Goal: Information Seeking & Learning: Learn about a topic

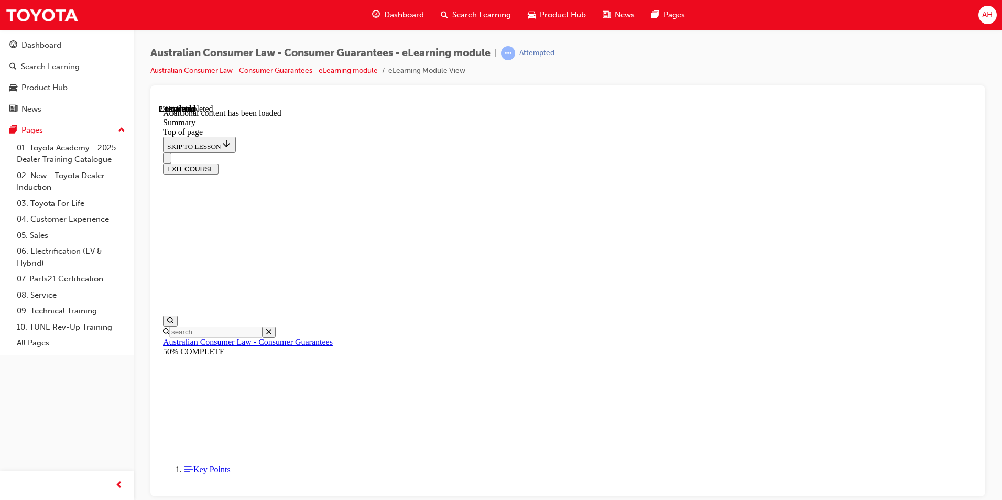
scroll to position [317, 0]
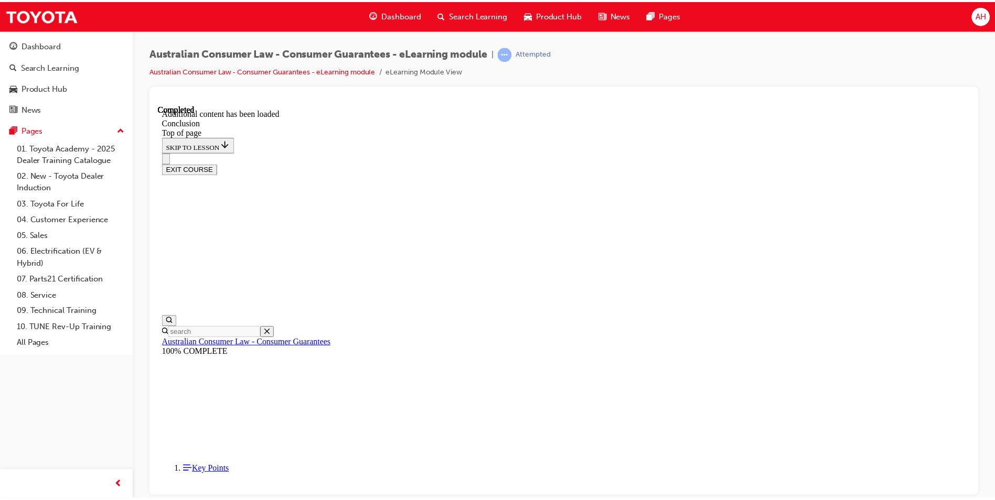
scroll to position [61, 0]
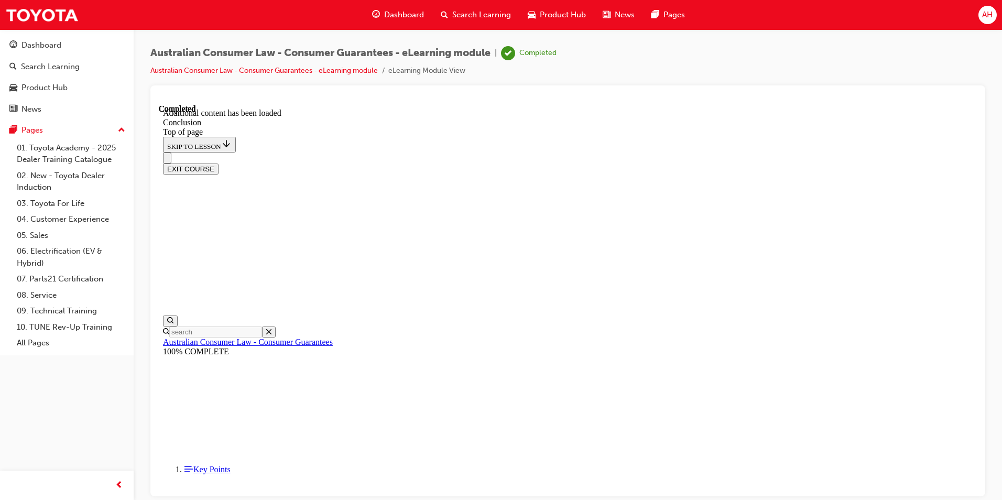
click at [478, 17] on span "Search Learning" at bounding box center [481, 15] width 59 height 12
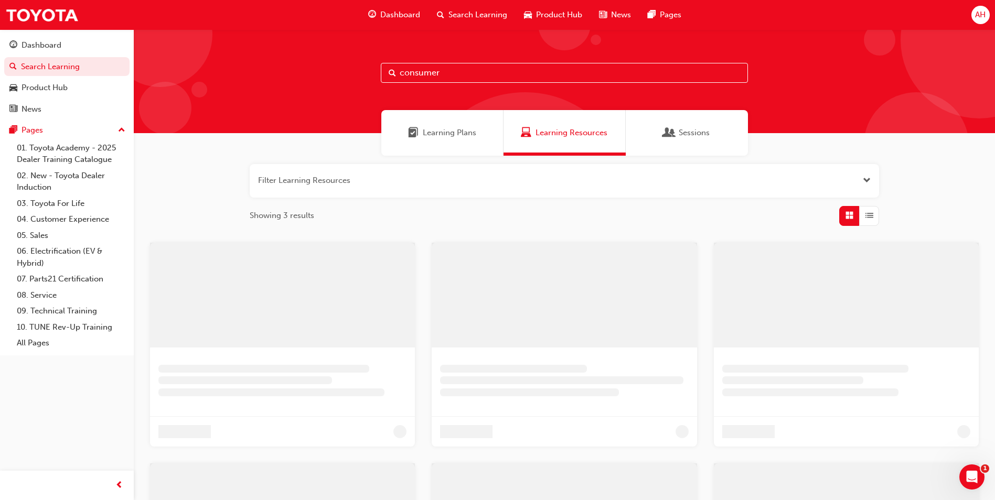
drag, startPoint x: 458, startPoint y: 71, endPoint x: 345, endPoint y: 73, distance: 112.2
click at [349, 72] on div "consumer" at bounding box center [564, 81] width 861 height 104
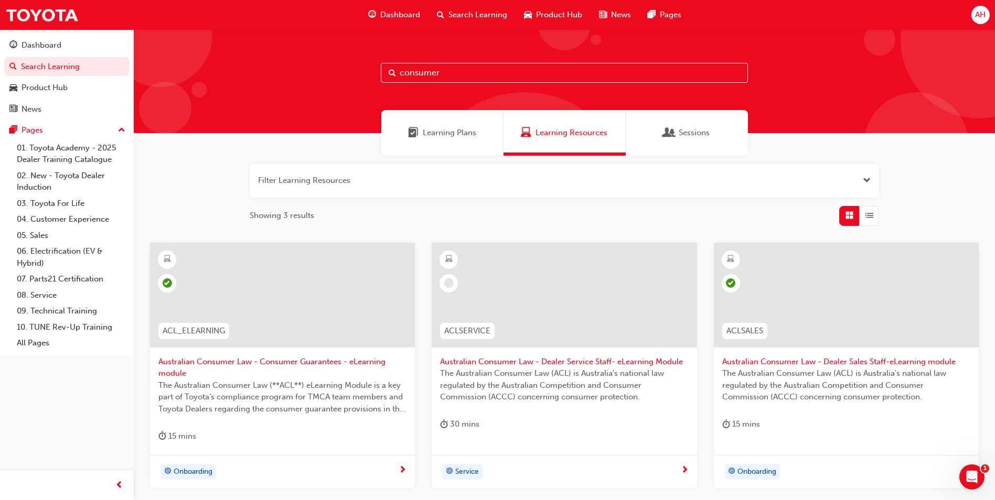
paste input "SDC1_EL"
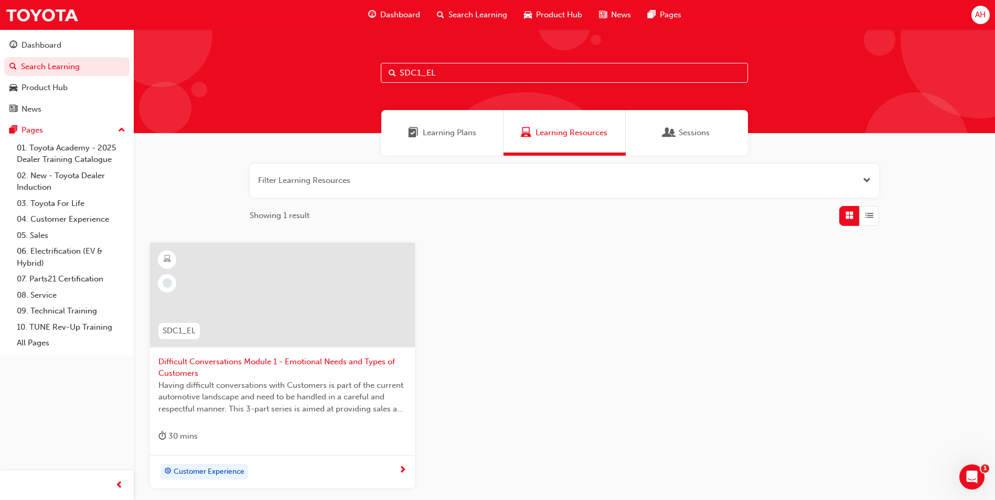
type input "SDC1_EL"
click at [194, 369] on span "Difficult Conversations Module 1 - Emotional Needs and Types of Customers" at bounding box center [282, 368] width 248 height 24
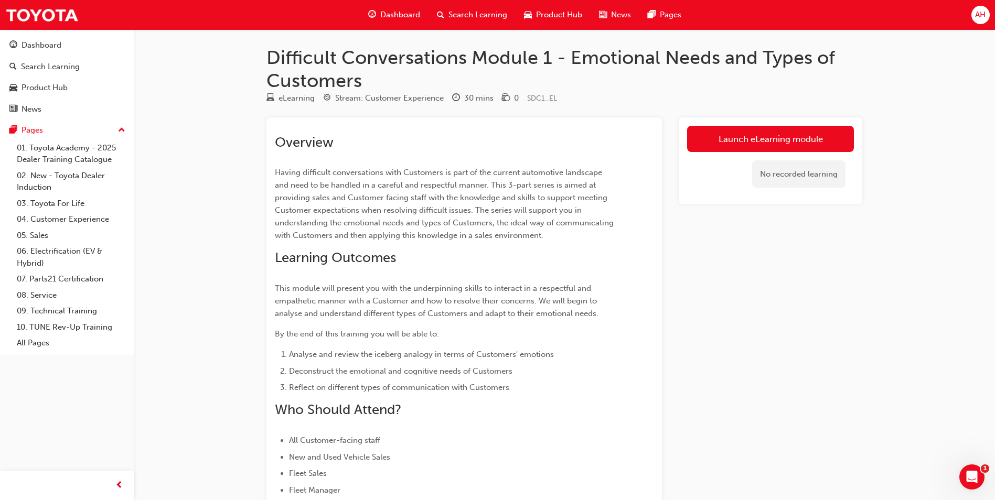
click at [468, 8] on div "Search Learning" at bounding box center [471, 14] width 87 height 21
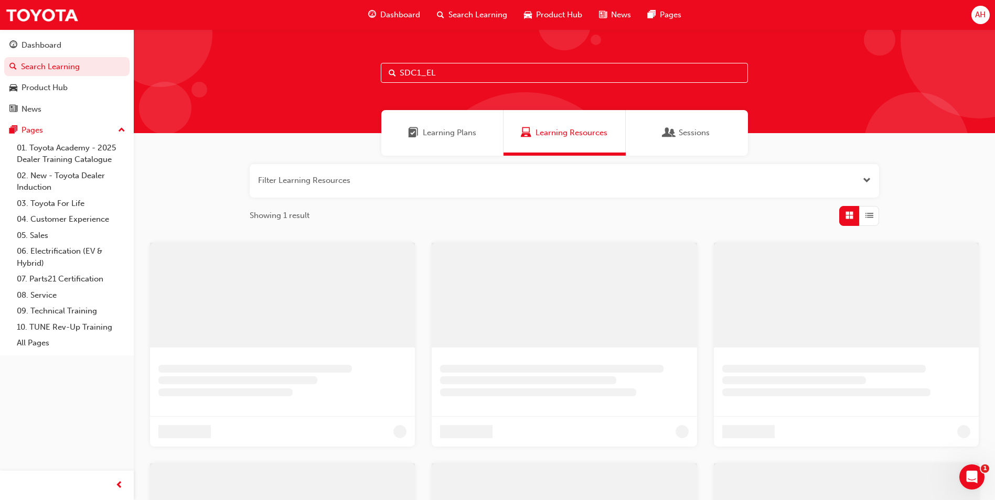
drag, startPoint x: 460, startPoint y: 72, endPoint x: 248, endPoint y: 64, distance: 212.5
click at [248, 64] on div "SDC1_EL" at bounding box center [564, 81] width 861 height 104
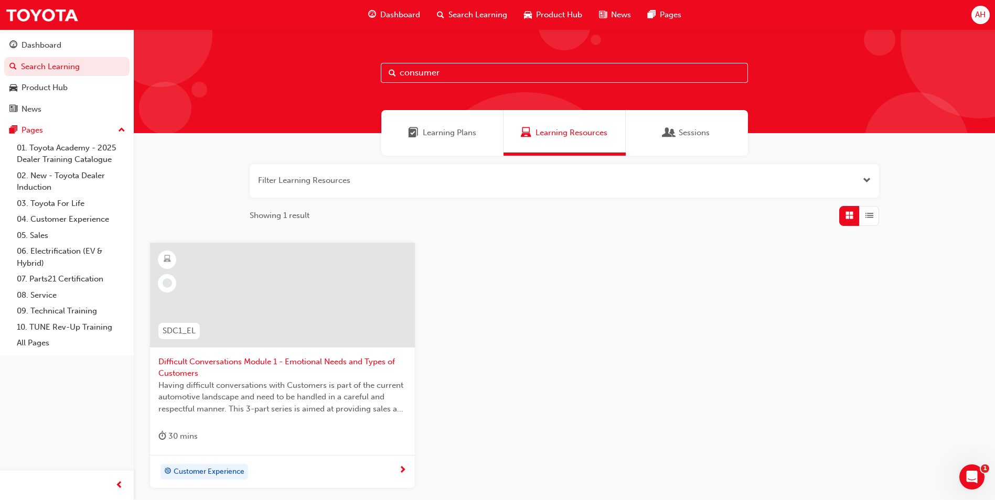
type input "consumer"
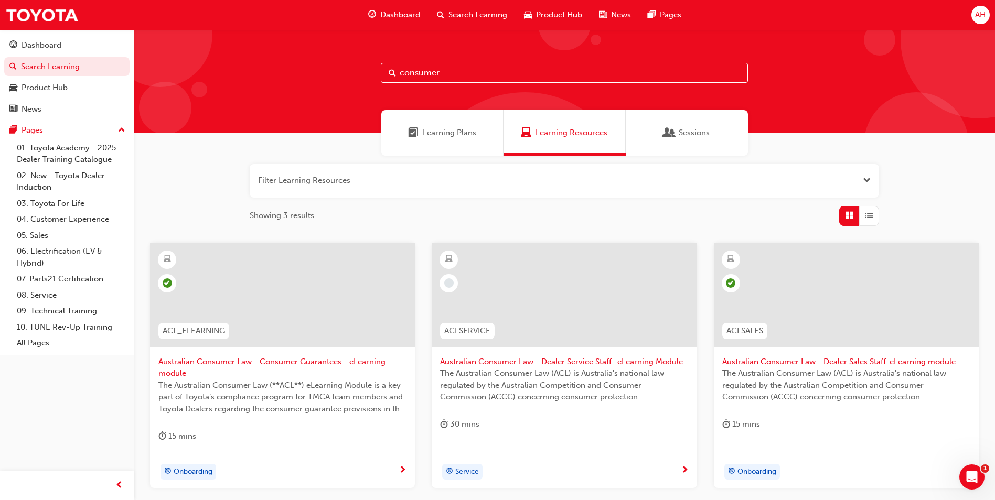
scroll to position [90, 0]
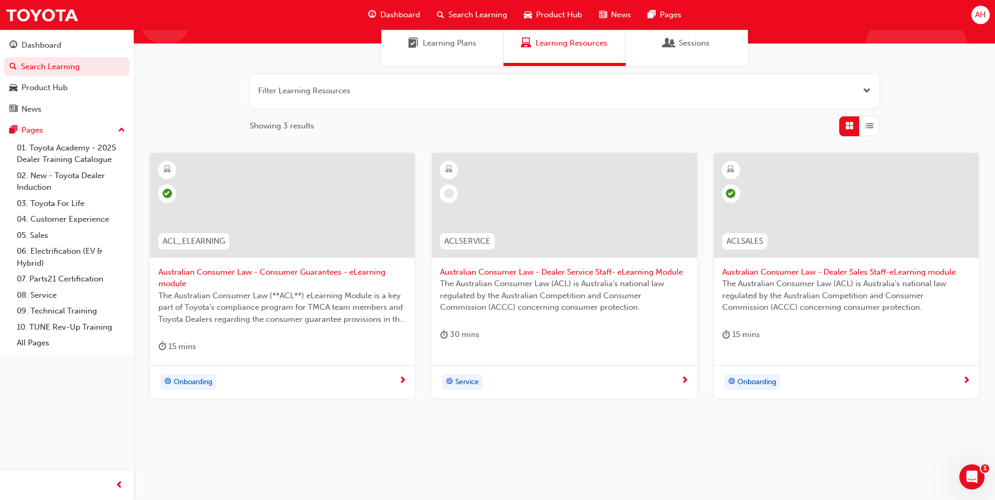
click at [768, 269] on span "Australian Consumer Law - Dealer Sales Staff-eLearning module" at bounding box center [846, 272] width 248 height 12
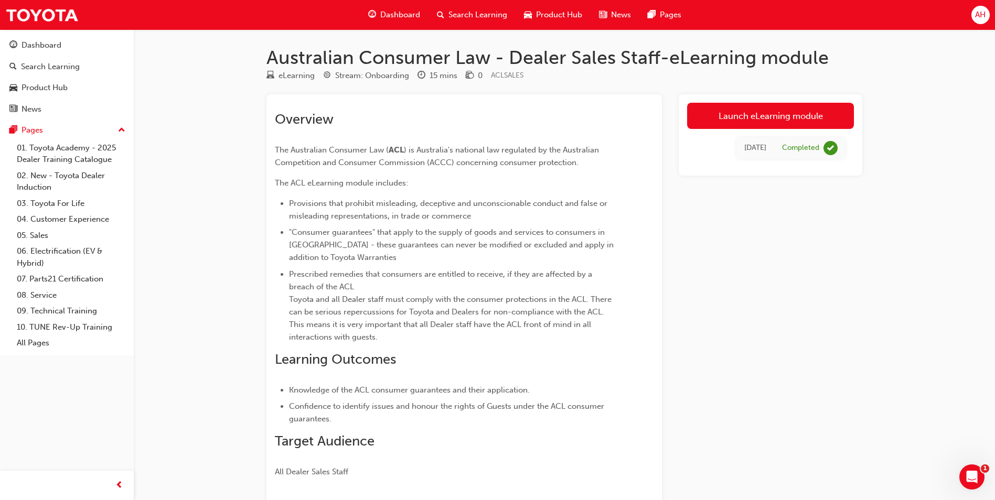
click at [774, 115] on link "Launch eLearning module" at bounding box center [770, 116] width 167 height 26
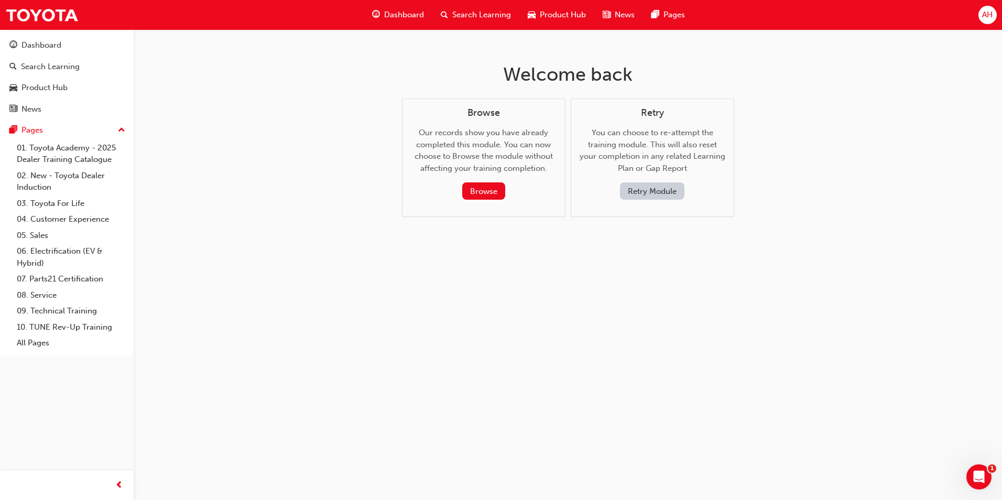
click at [668, 194] on button "Retry Module" at bounding box center [652, 190] width 64 height 17
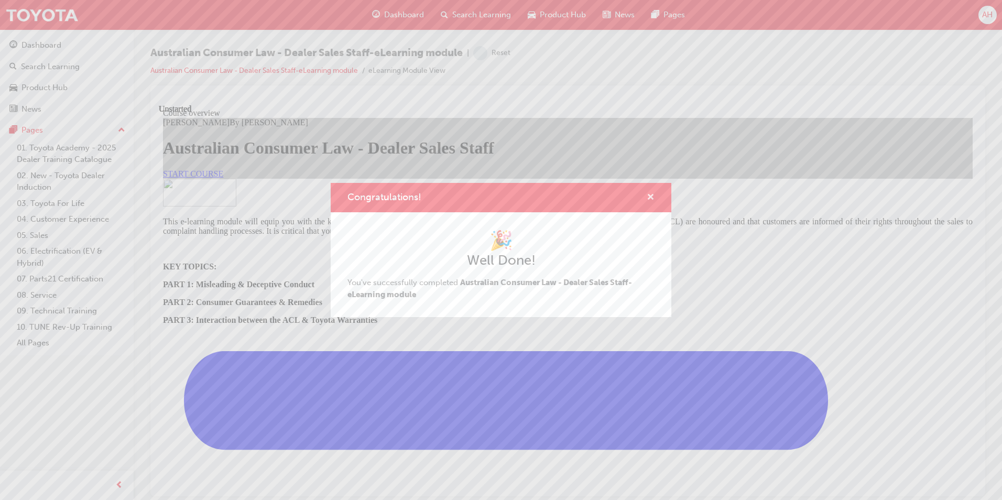
click at [651, 197] on span "cross-icon" at bounding box center [651, 197] width 8 height 9
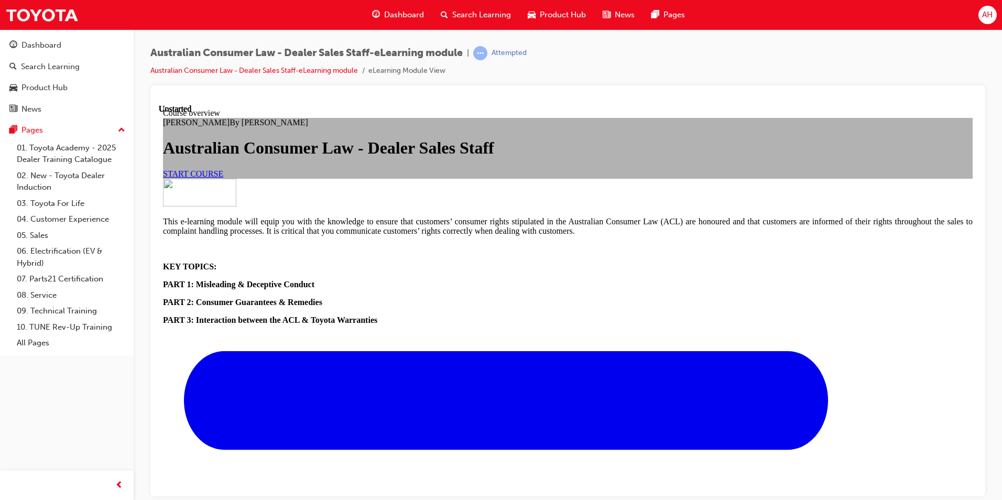
click at [223, 178] on link "START COURSE" at bounding box center [193, 173] width 60 height 9
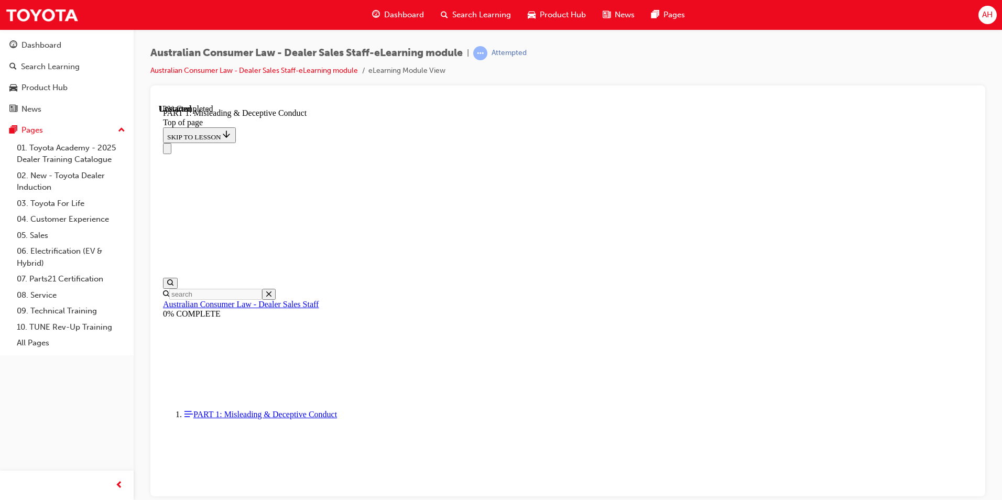
scroll to position [662, 0]
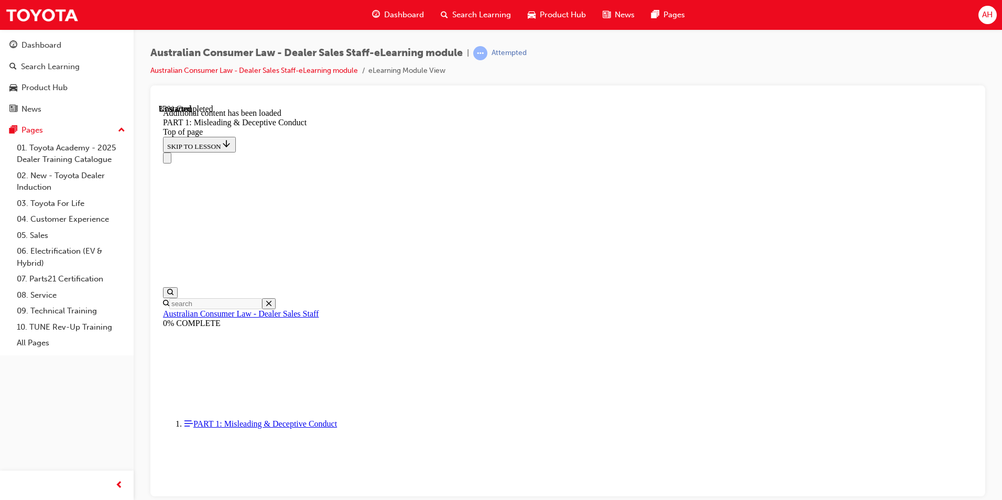
scroll to position [1200, 0]
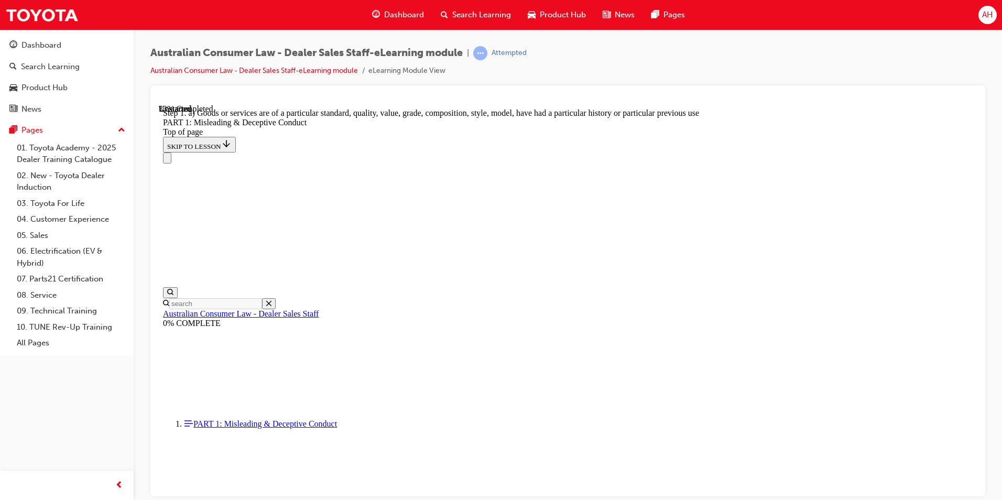
scroll to position [1206, 0]
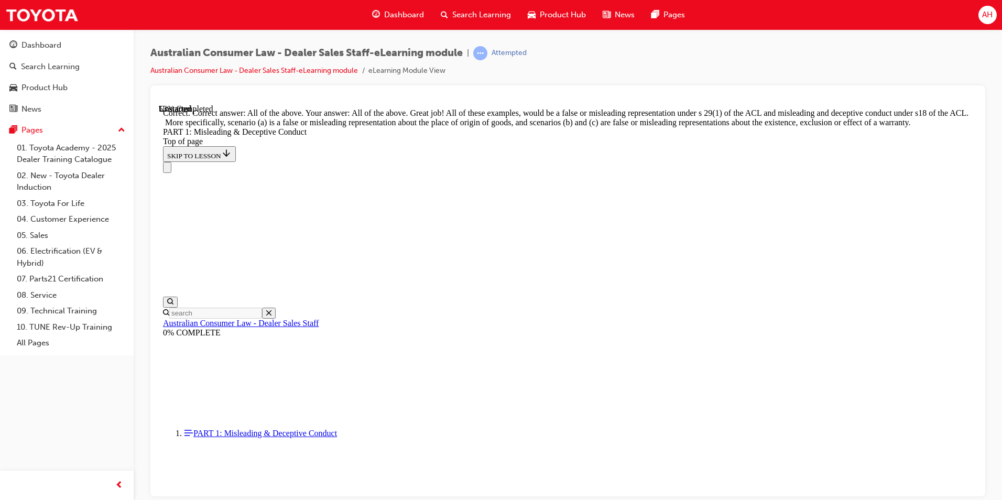
scroll to position [1751, 0]
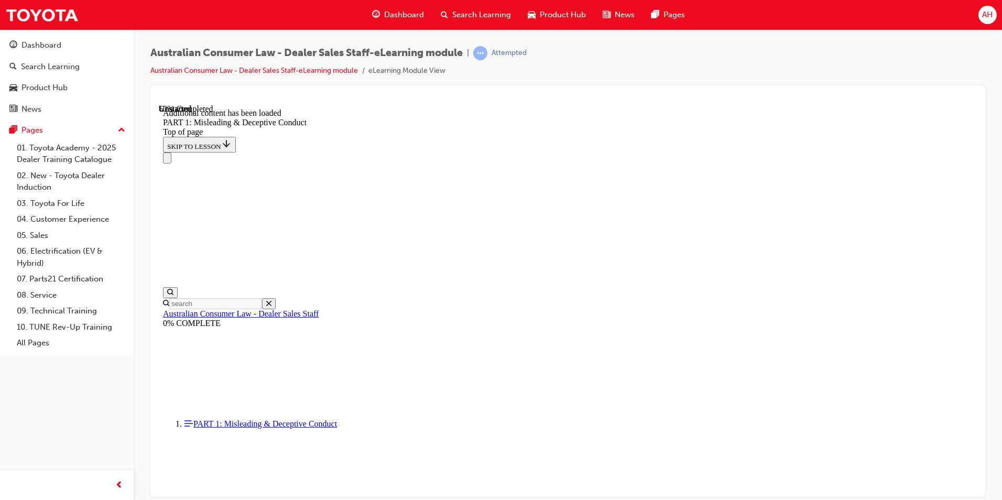
scroll to position [2069, 0]
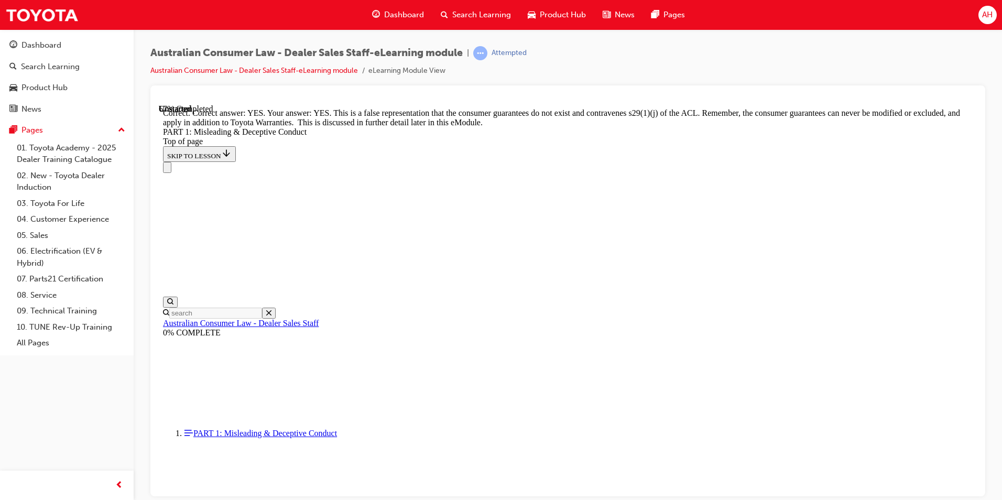
scroll to position [2226, 0]
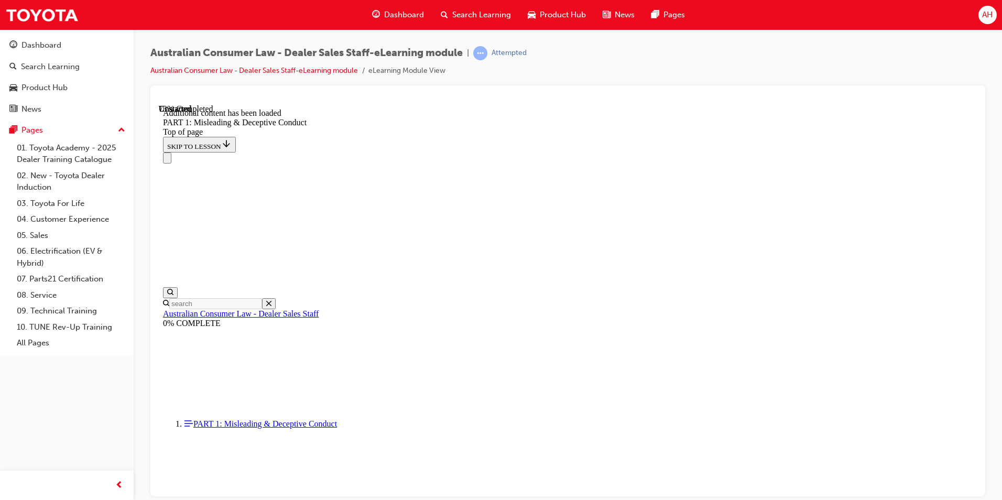
scroll to position [2562, 0]
click button "START"
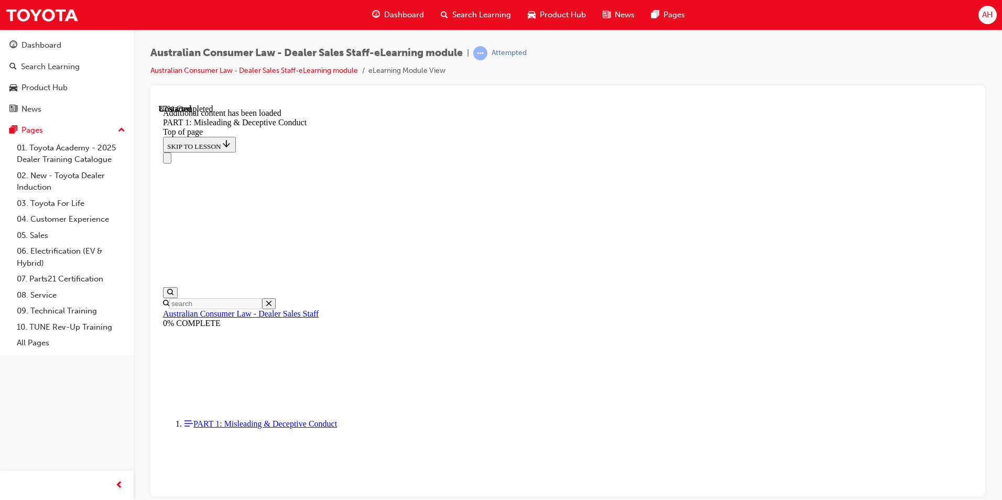
scroll to position [2845, 0]
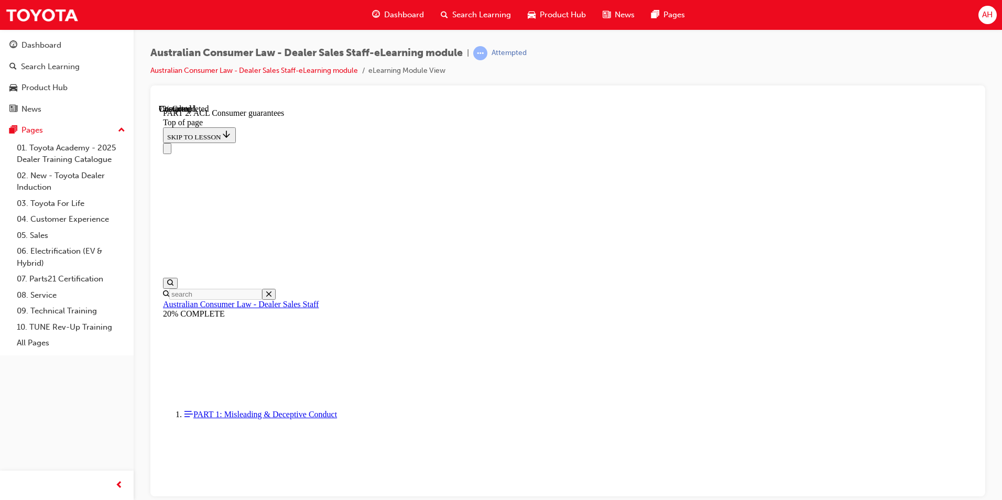
scroll to position [662, 0]
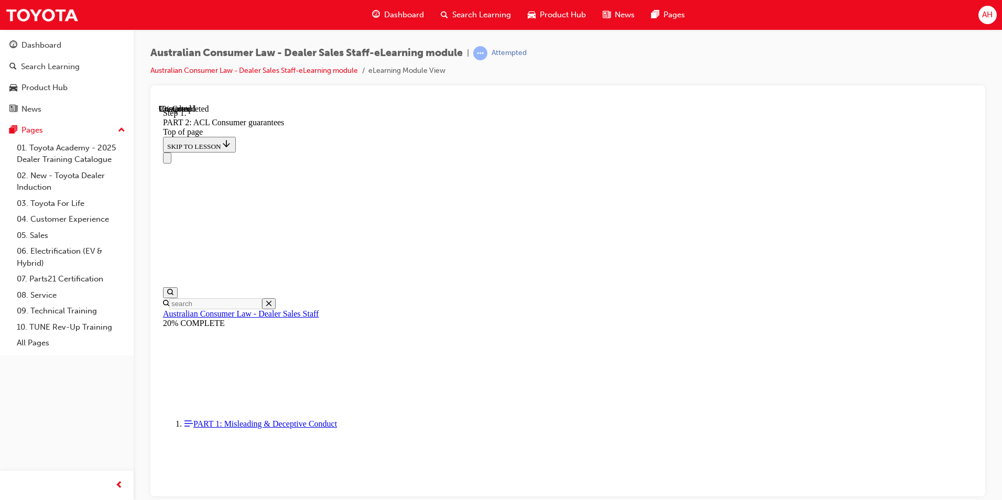
scroll to position [1700, 0]
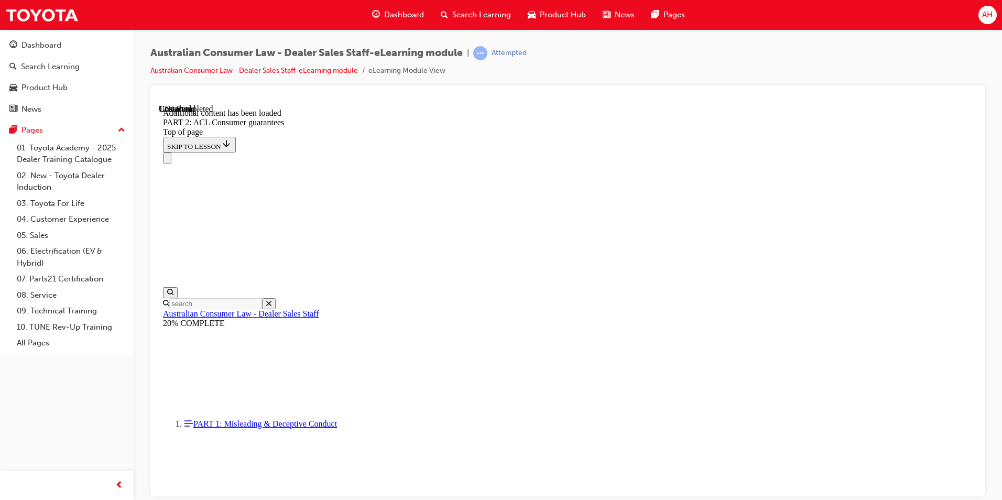
scroll to position [1983, 0]
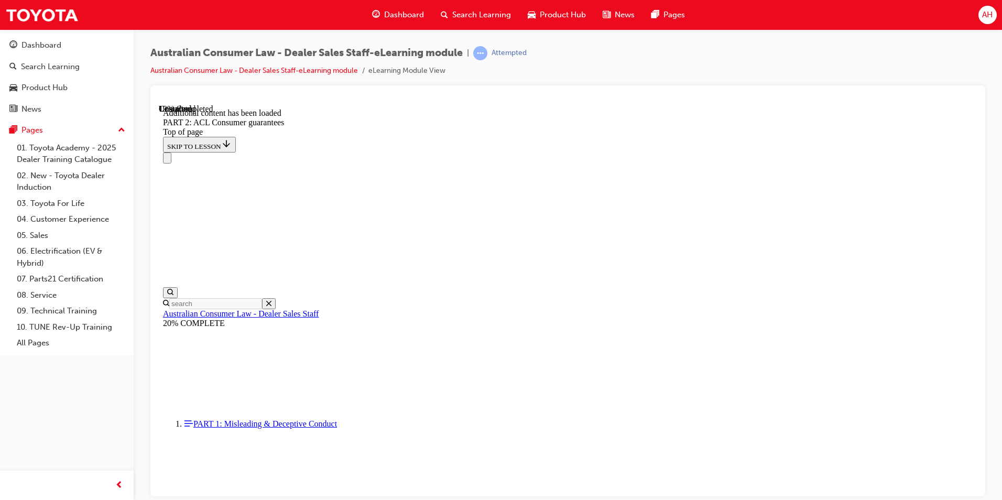
scroll to position [2523, 0]
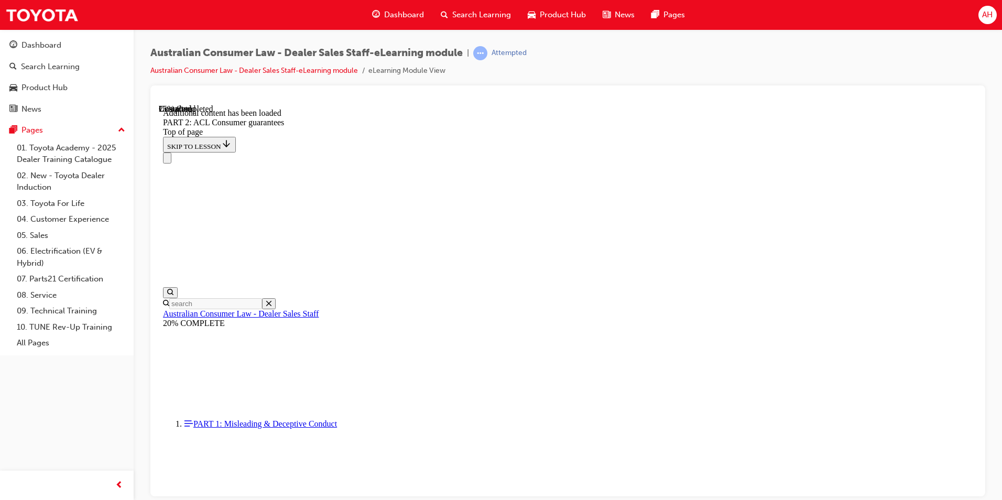
scroll to position [3193, 0]
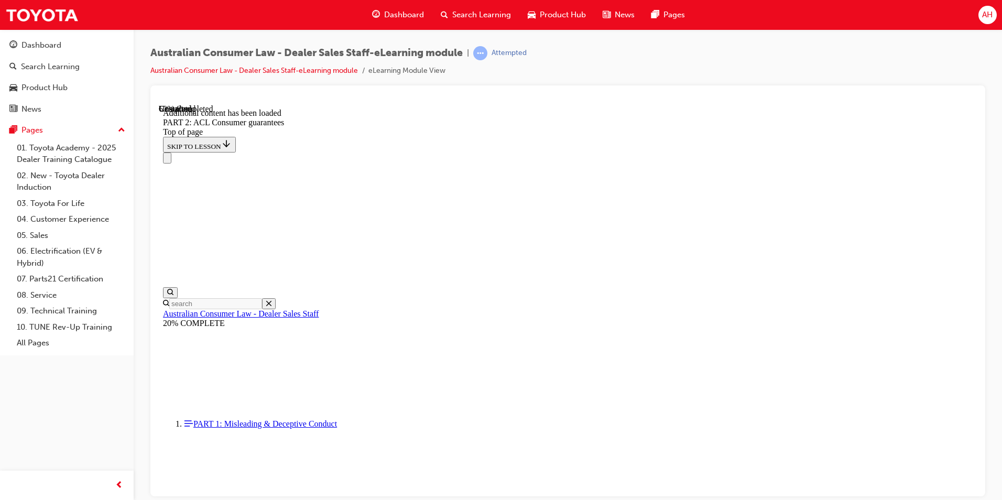
scroll to position [6518, 0]
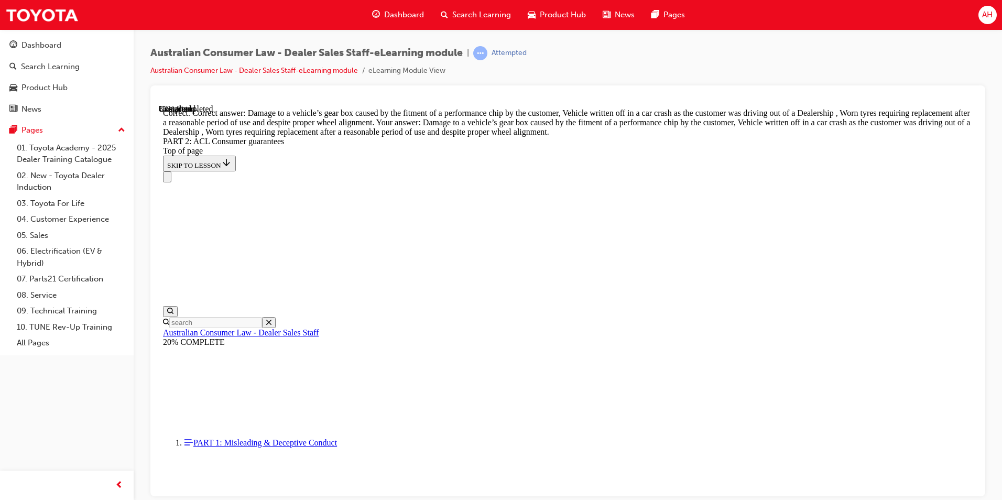
scroll to position [10431, 0]
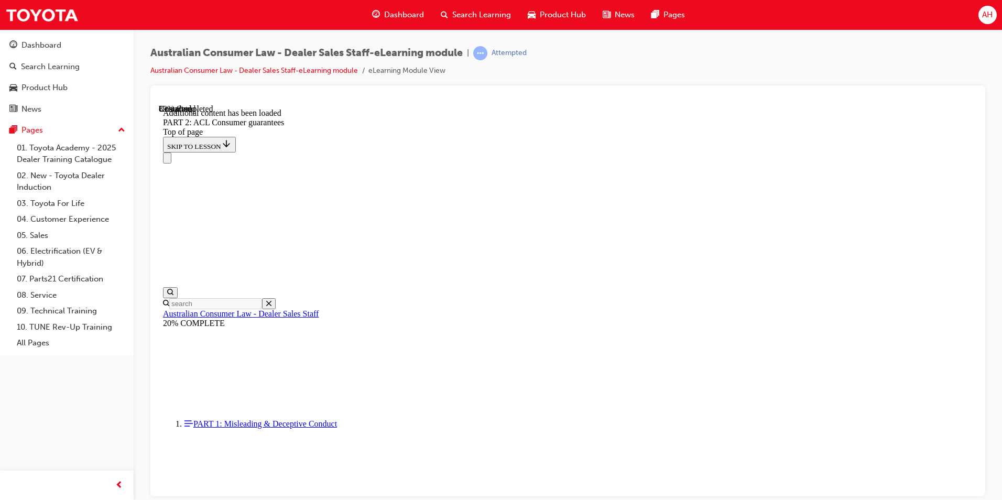
scroll to position [11389, 0]
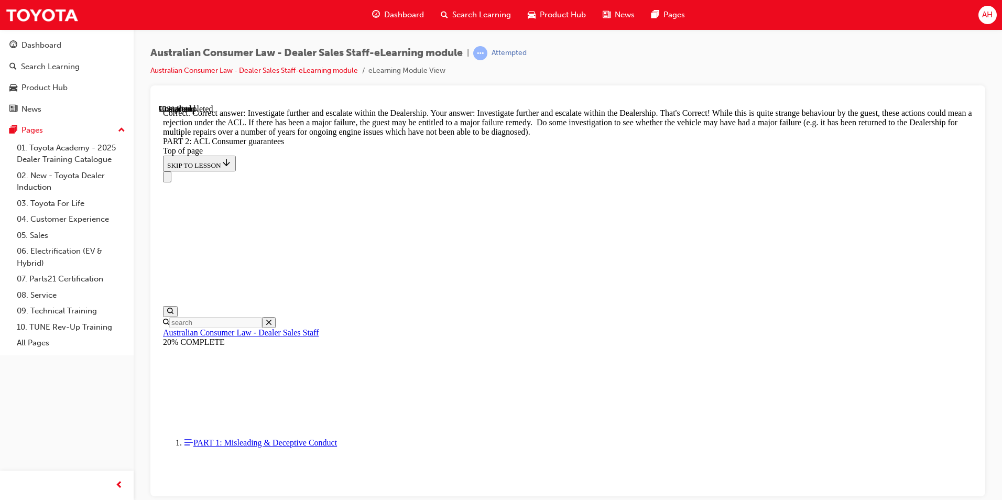
scroll to position [11674, 0]
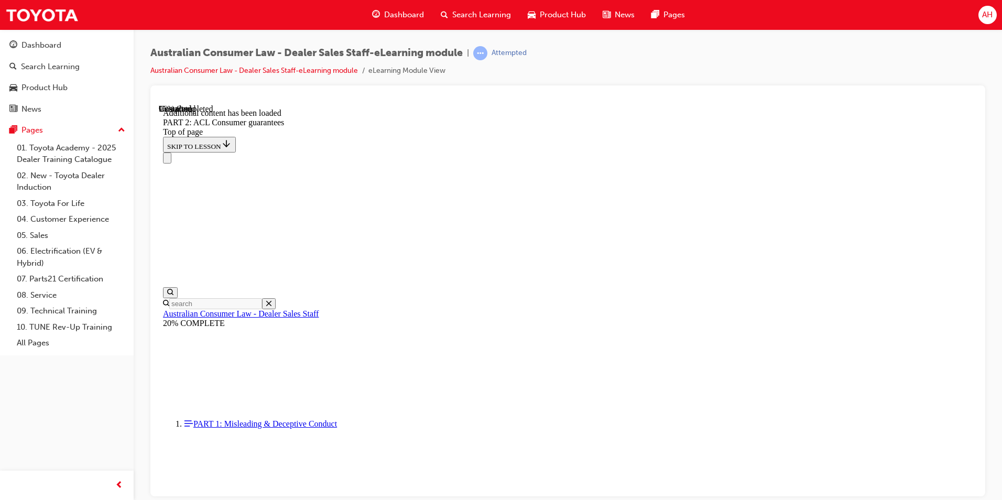
scroll to position [12429, 0]
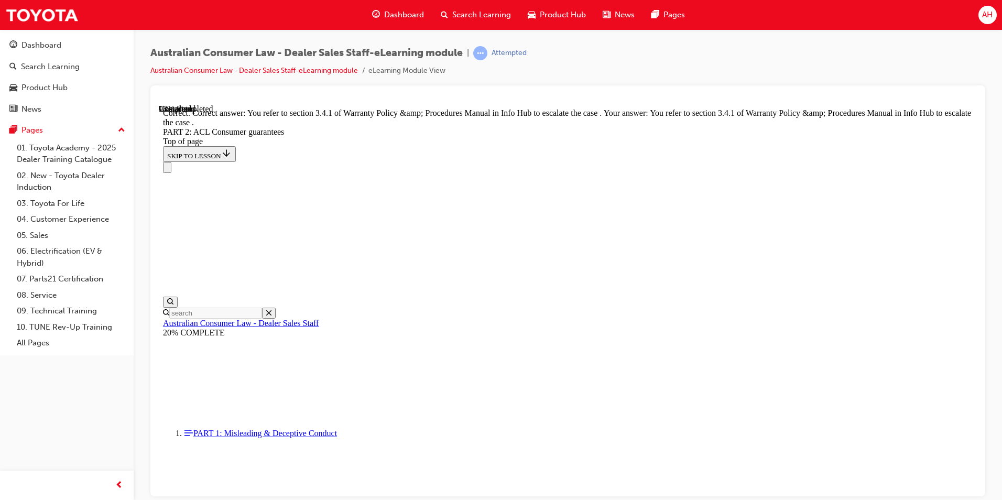
scroll to position [13110, 0]
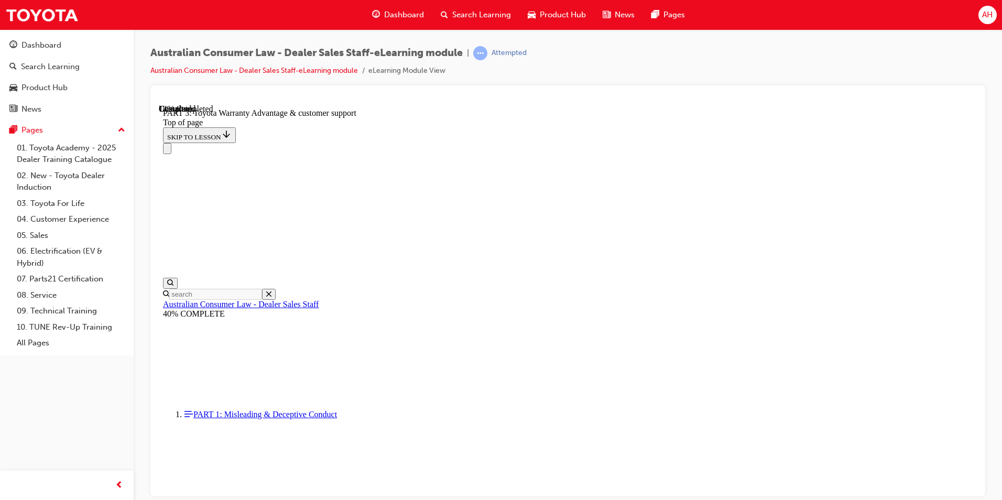
scroll to position [662, 0]
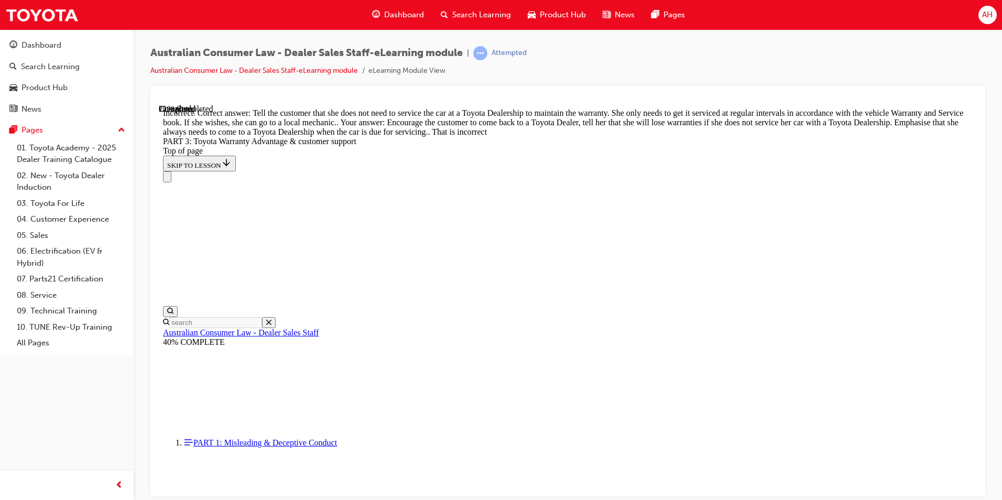
scroll to position [603, 0]
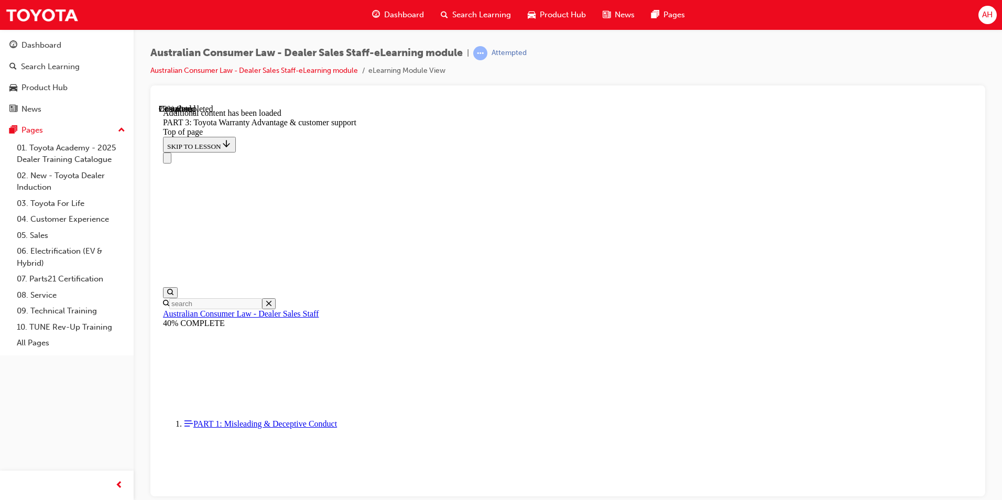
scroll to position [1149, 0]
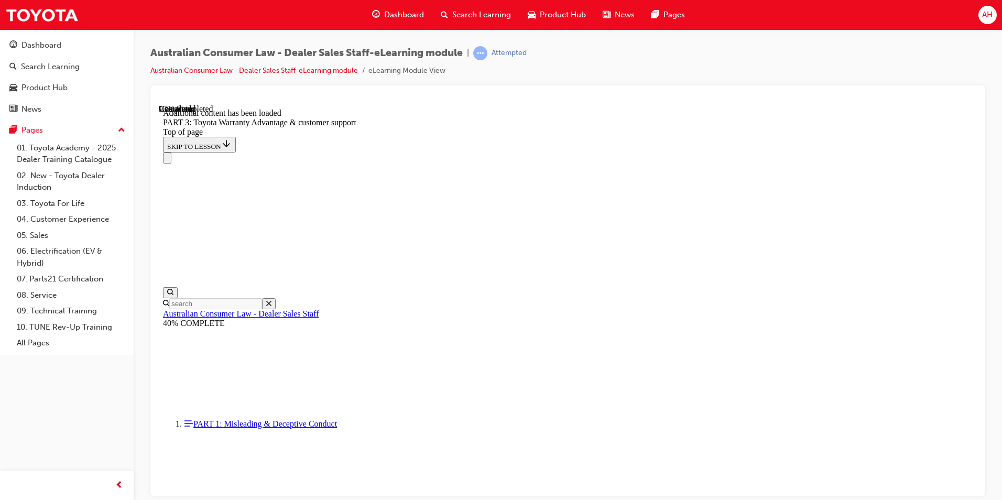
scroll to position [2975, 0]
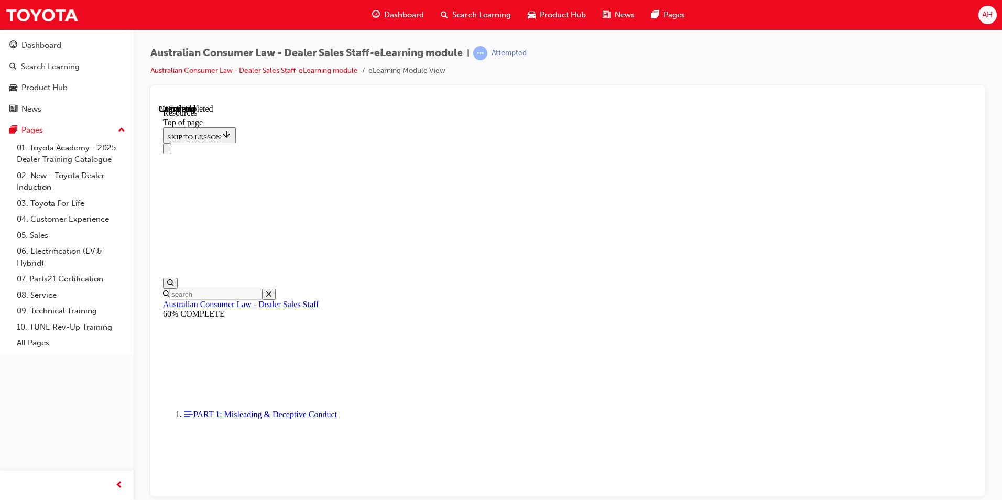
scroll to position [504, 0]
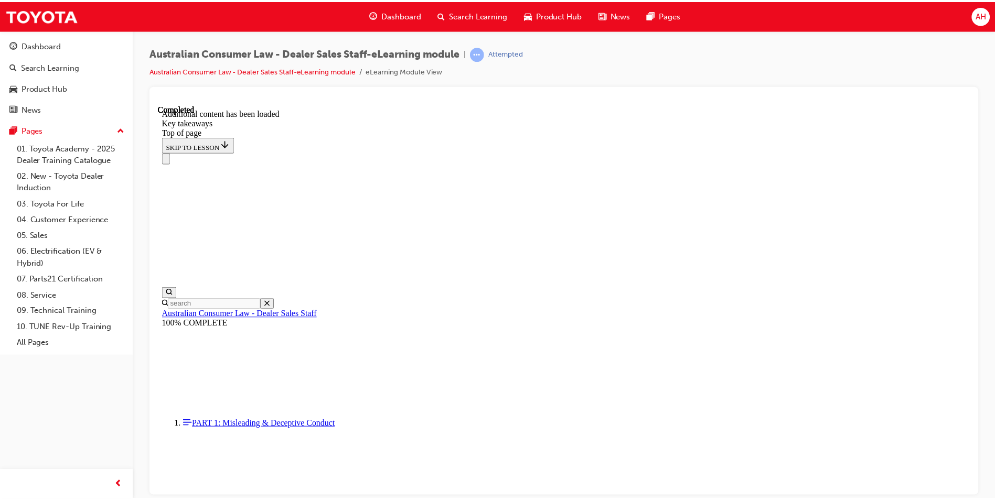
scroll to position [220, 0]
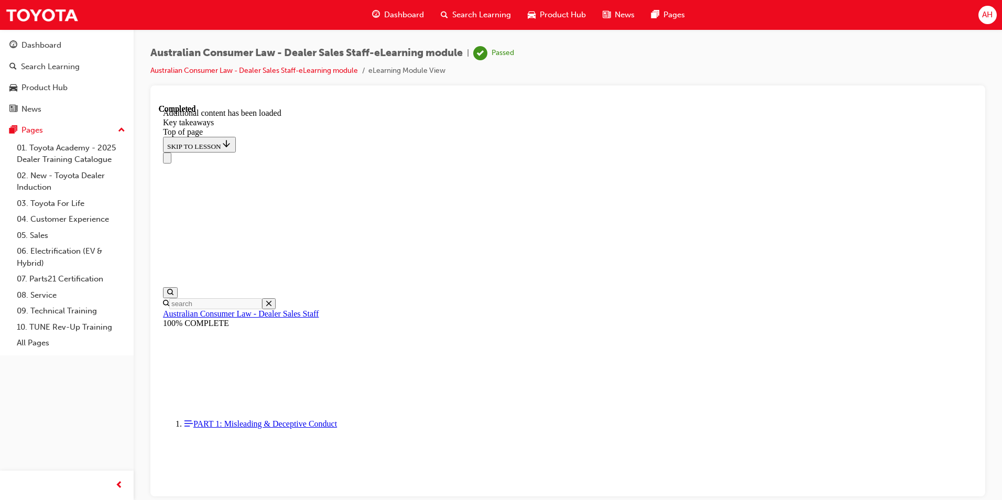
click at [408, 12] on span "Dashboard" at bounding box center [404, 15] width 40 height 12
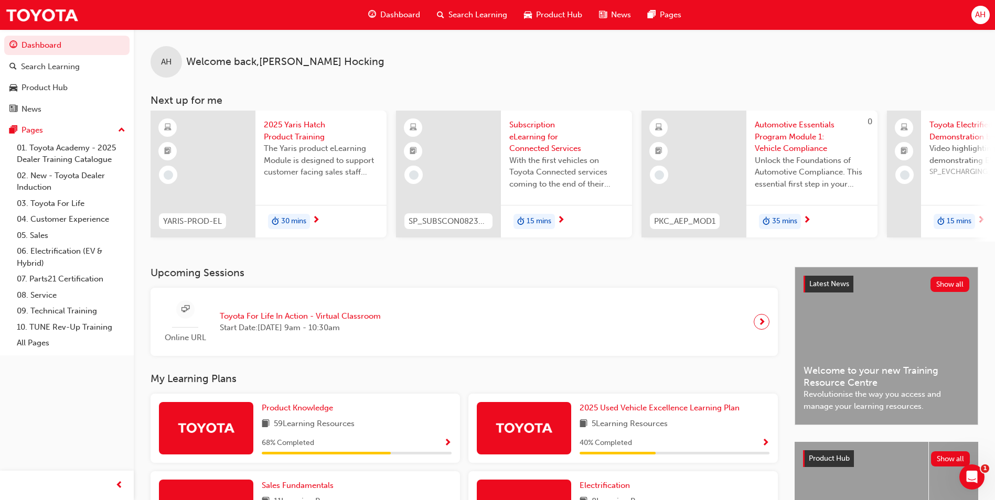
click at [480, 17] on span "Search Learning" at bounding box center [477, 15] width 59 height 12
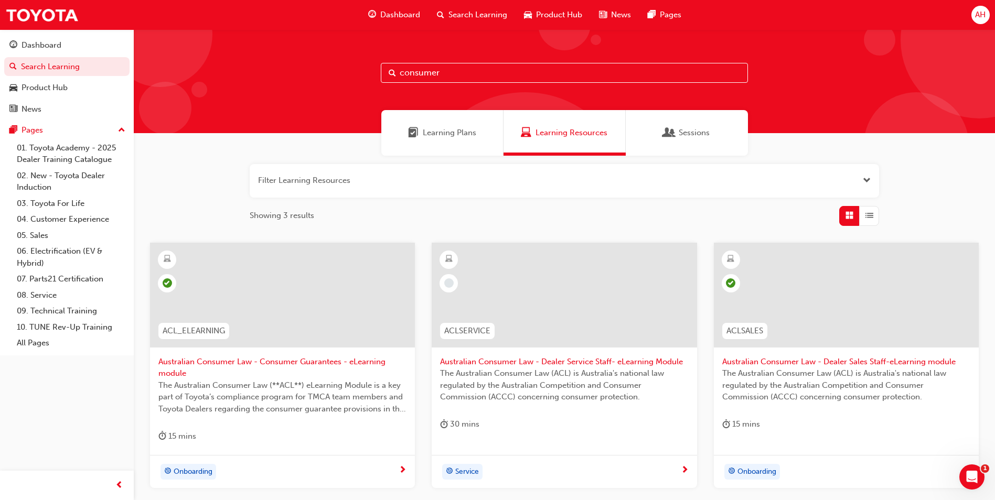
drag, startPoint x: 442, startPoint y: 75, endPoint x: 276, endPoint y: 103, distance: 169.0
click at [277, 102] on div "consumer" at bounding box center [564, 81] width 861 height 104
paste input "SDC1_EL"
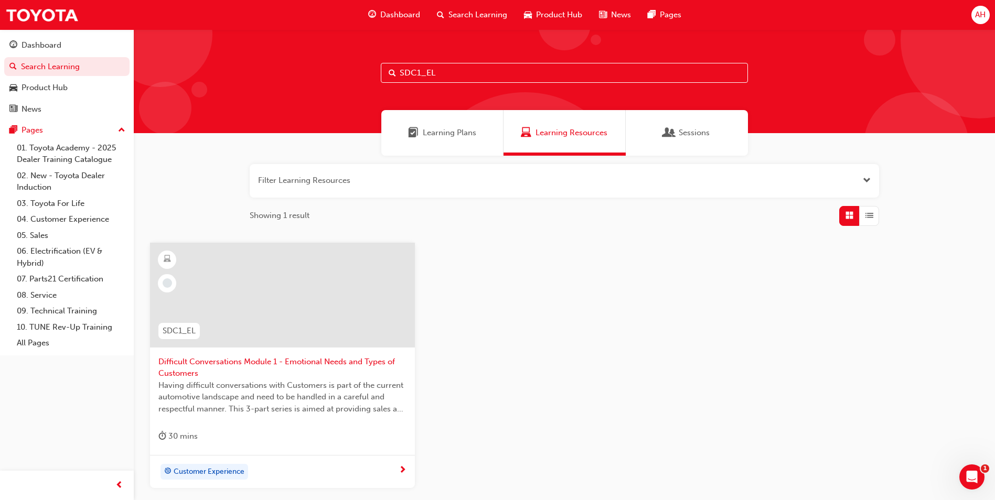
type input "SDC1_EL"
